Goal: Navigation & Orientation: Find specific page/section

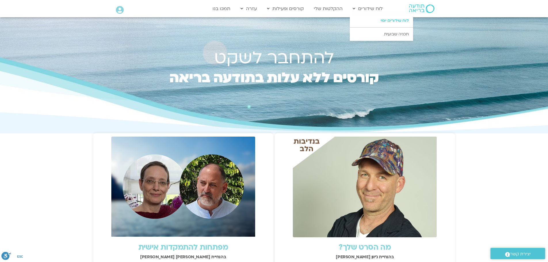
click at [383, 20] on link "לוח שידורים יומי" at bounding box center [381, 20] width 63 height 13
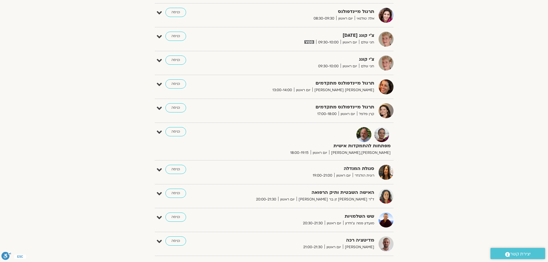
scroll to position [273, 0]
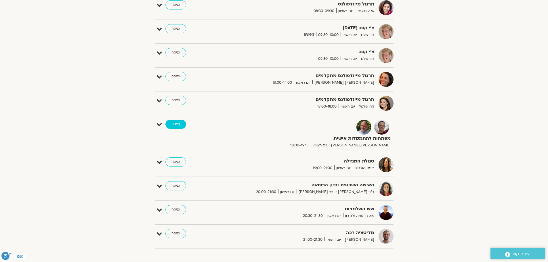
click at [176, 127] on link "כניסה" at bounding box center [175, 124] width 21 height 9
